Goal: Transaction & Acquisition: Purchase product/service

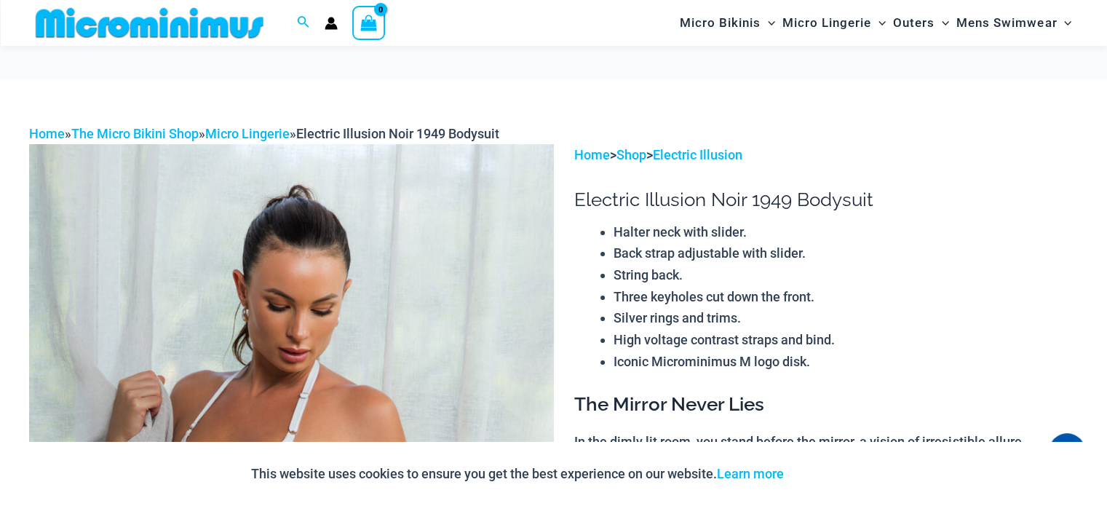
scroll to position [278, 0]
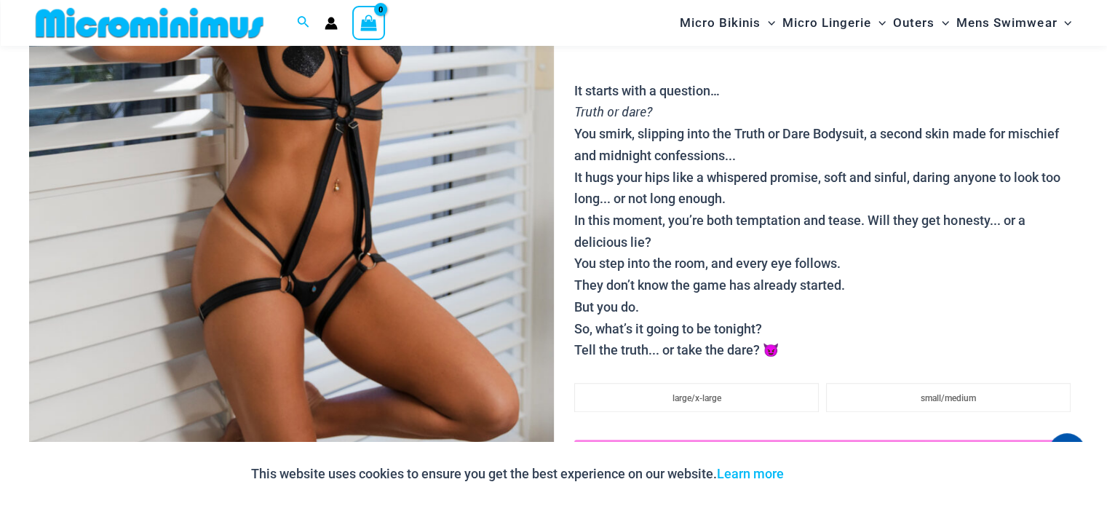
scroll to position [351, 0]
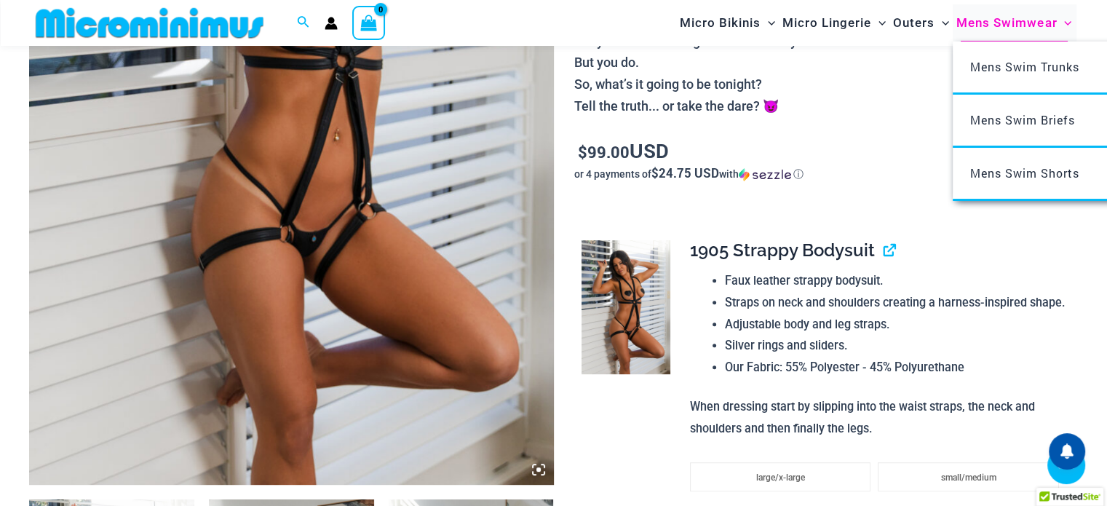
scroll to position [434, 0]
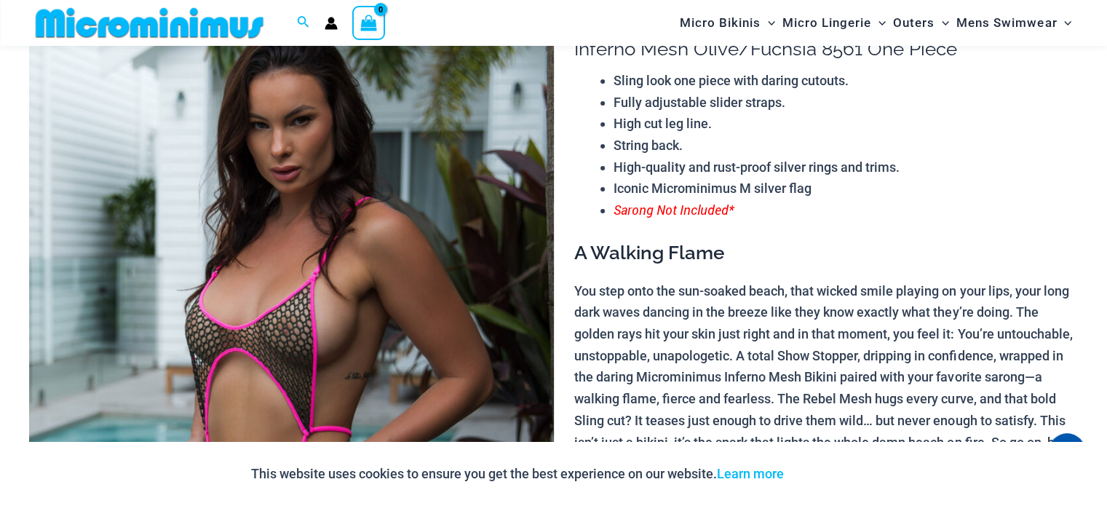
scroll to position [134, 0]
